Goal: Task Accomplishment & Management: Complete application form

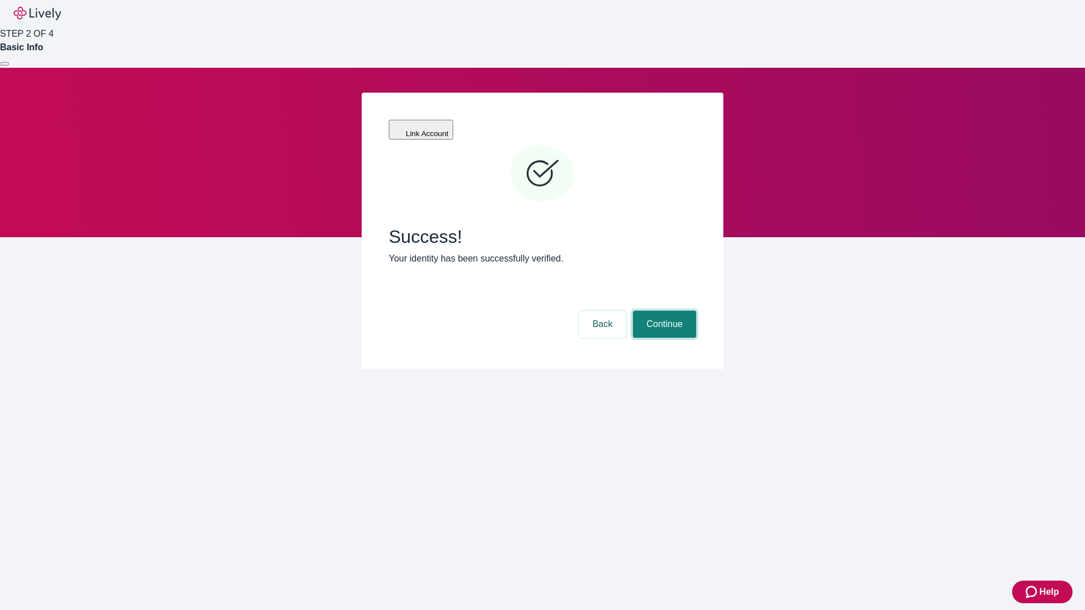
click at [663, 311] on button "Continue" at bounding box center [664, 324] width 63 height 27
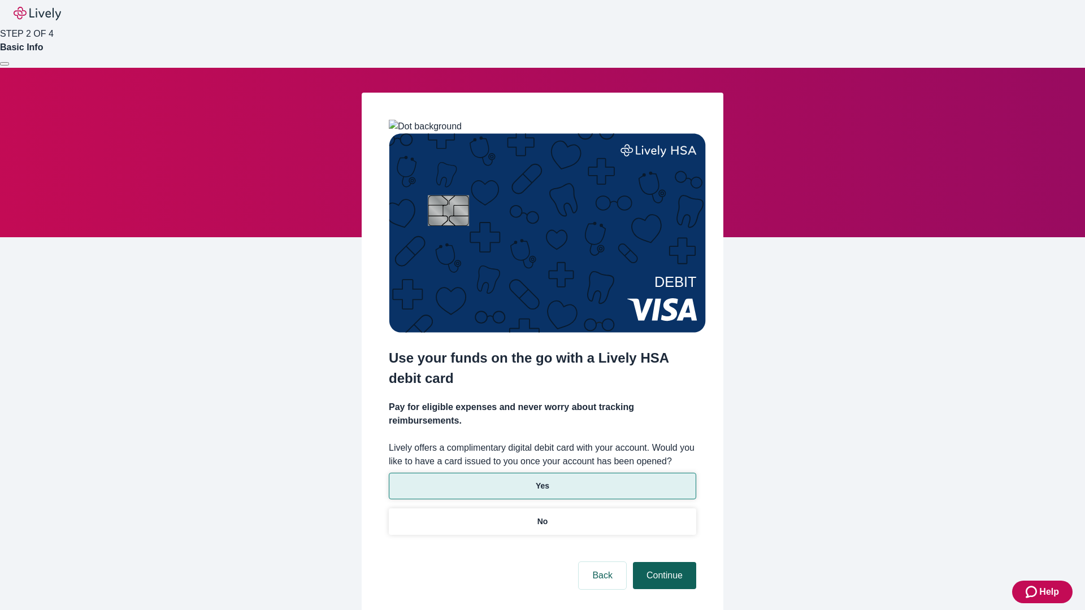
click at [542, 516] on p "No" at bounding box center [542, 522] width 11 height 12
click at [663, 562] on button "Continue" at bounding box center [664, 575] width 63 height 27
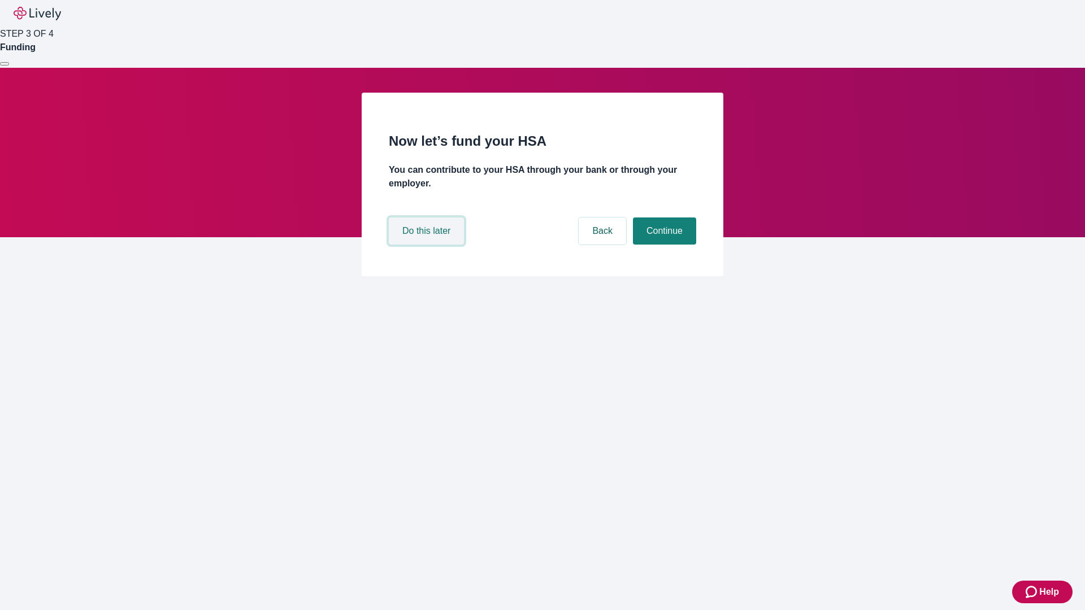
click at [428, 245] on button "Do this later" at bounding box center [426, 231] width 75 height 27
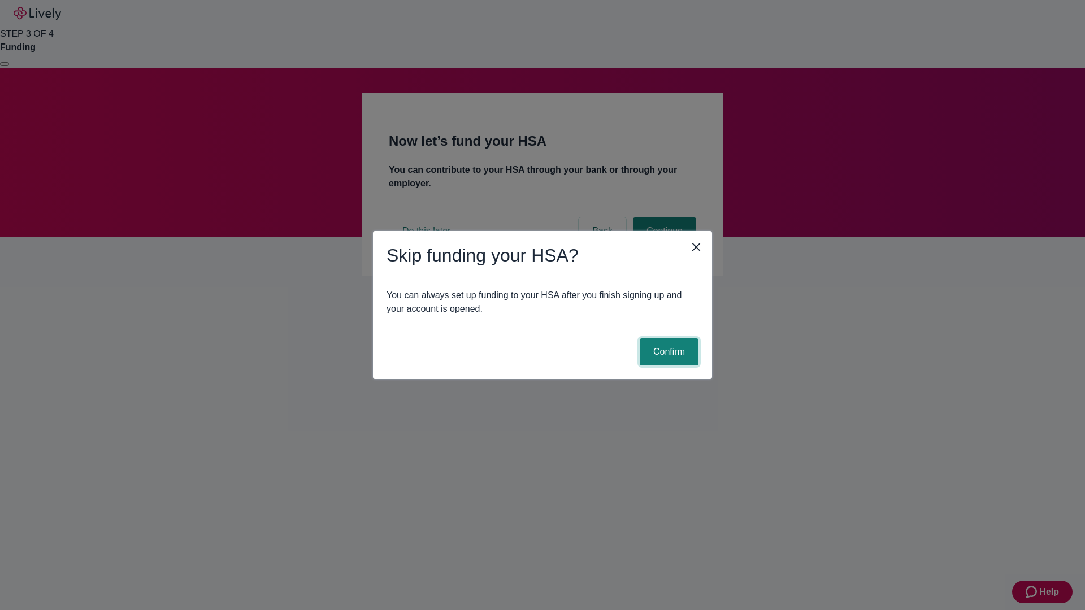
click at [667, 352] on button "Confirm" at bounding box center [669, 351] width 59 height 27
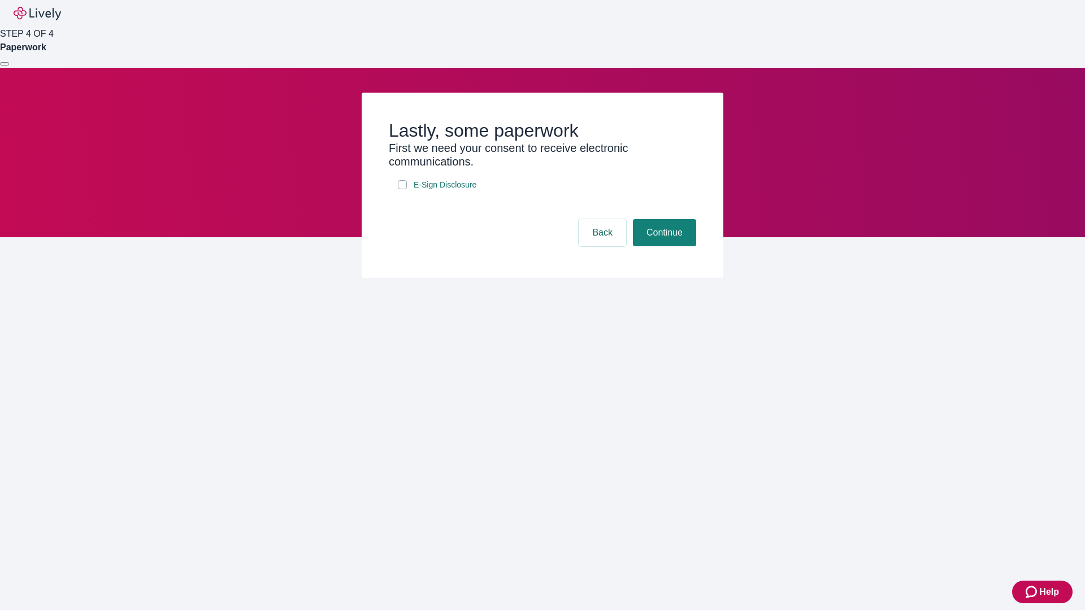
click at [402, 189] on input "E-Sign Disclosure" at bounding box center [402, 184] width 9 height 9
checkbox input "true"
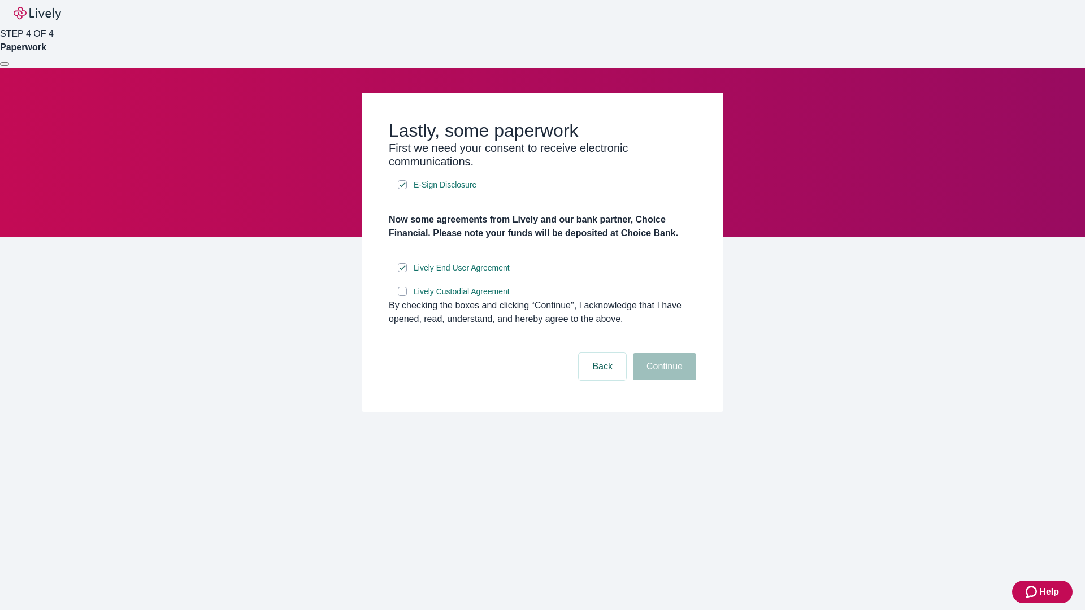
click at [402, 296] on input "Lively Custodial Agreement" at bounding box center [402, 291] width 9 height 9
checkbox input "true"
click at [663, 380] on button "Continue" at bounding box center [664, 366] width 63 height 27
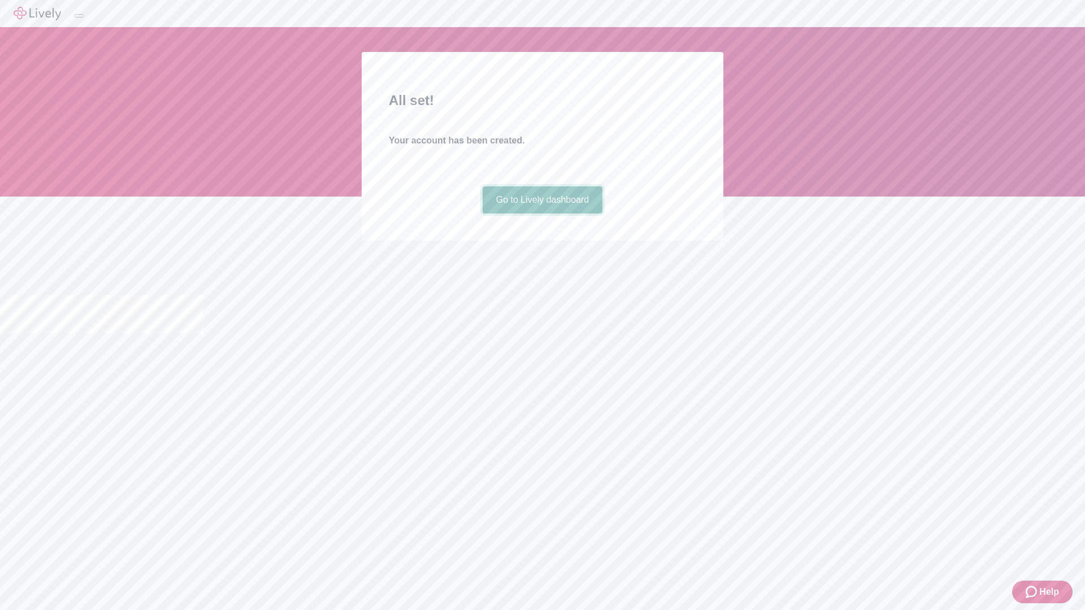
click at [542, 214] on link "Go to Lively dashboard" at bounding box center [543, 199] width 120 height 27
